Goal: Transaction & Acquisition: Subscribe to service/newsletter

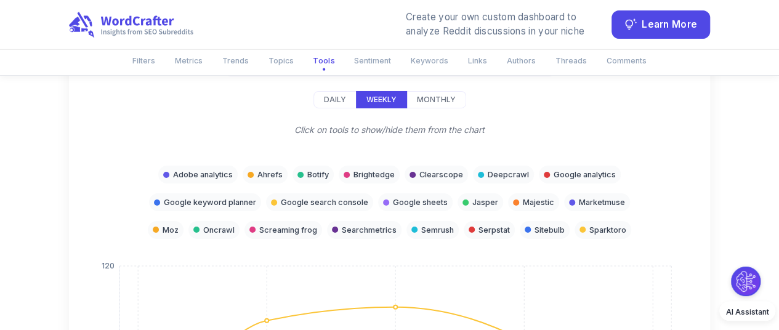
scroll to position [2184, 0]
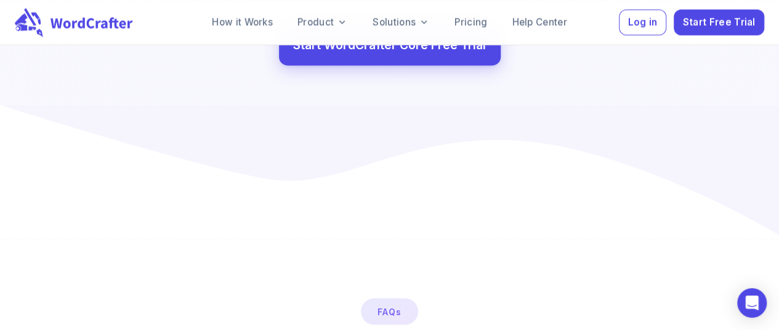
scroll to position [898, 0]
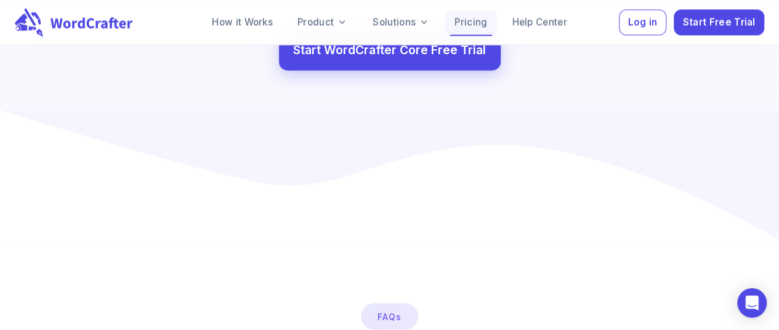
click at [482, 22] on link "Pricing" at bounding box center [471, 22] width 52 height 25
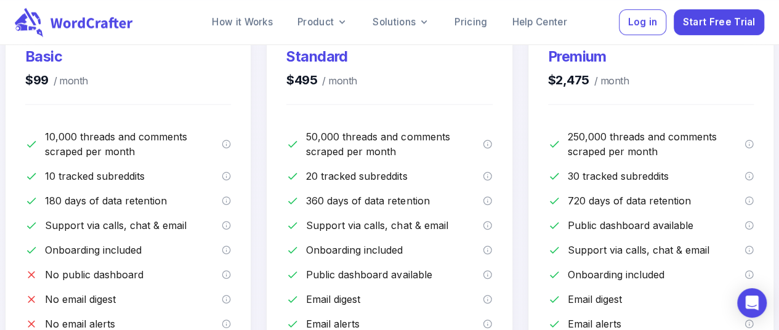
scroll to position [251, 0]
